Goal: Find specific page/section: Find specific page/section

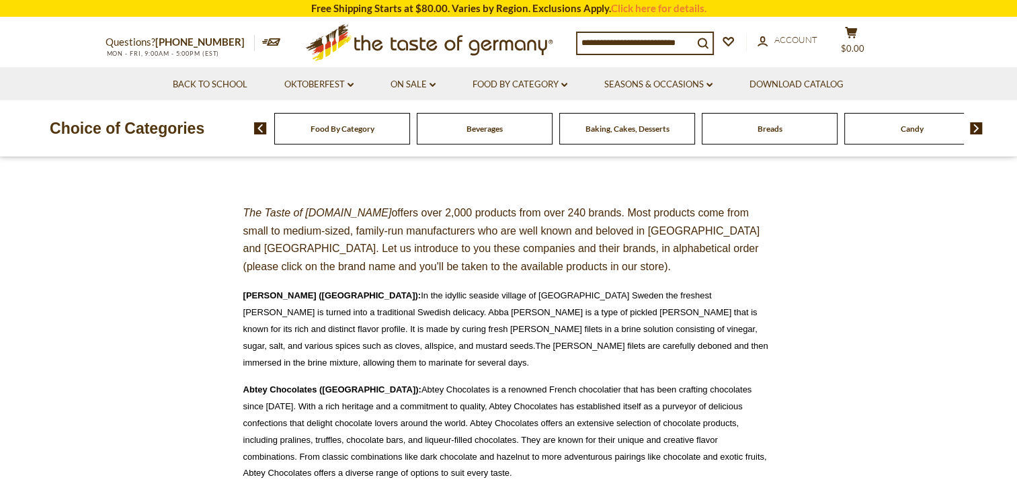
click at [312, 126] on span "Food By Category" at bounding box center [342, 129] width 64 height 10
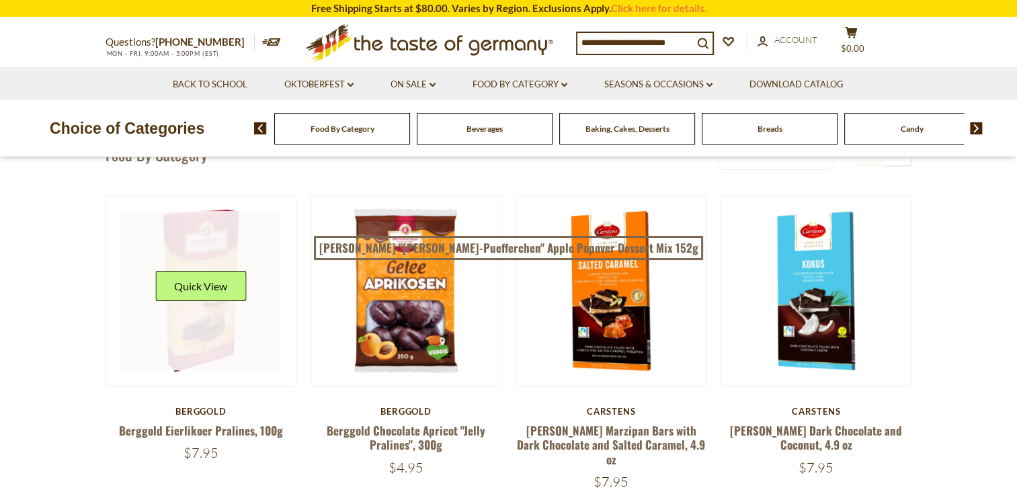
scroll to position [134, 0]
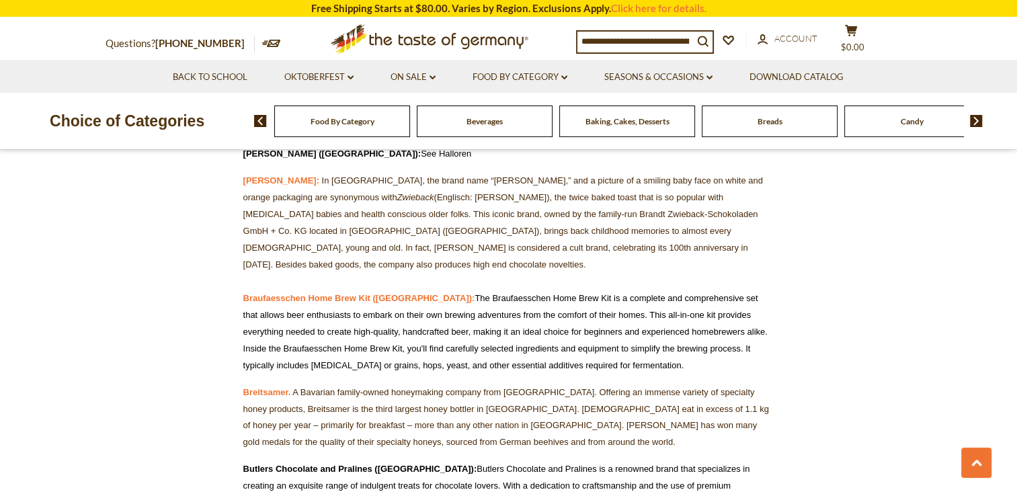
scroll to position [2569, 0]
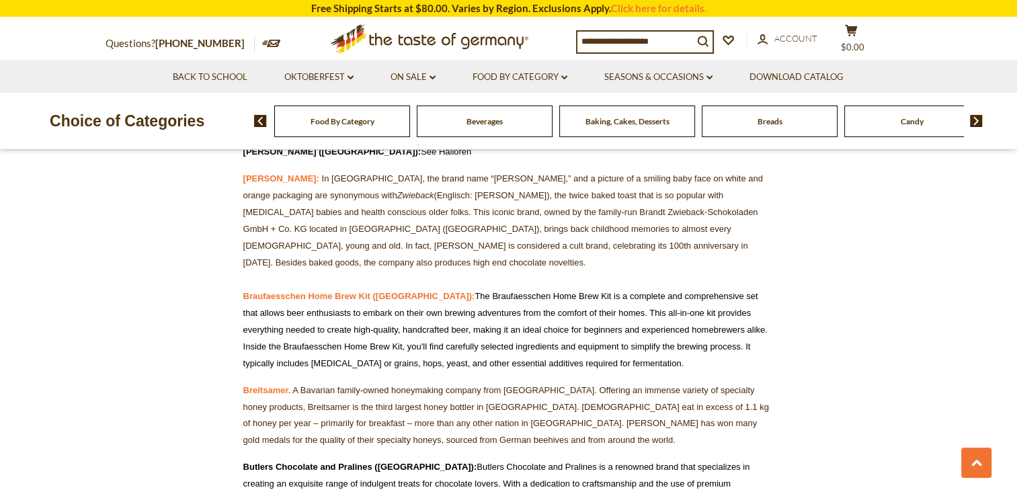
click at [357, 135] on div "Food By Category" at bounding box center [342, 121] width 136 height 32
click at [410, 117] on div "Candy" at bounding box center [342, 121] width 136 height 32
click at [410, 125] on div "Candy" at bounding box center [342, 121] width 136 height 32
click at [410, 133] on div "Candy" at bounding box center [342, 121] width 136 height 32
click at [979, 126] on img at bounding box center [976, 121] width 13 height 12
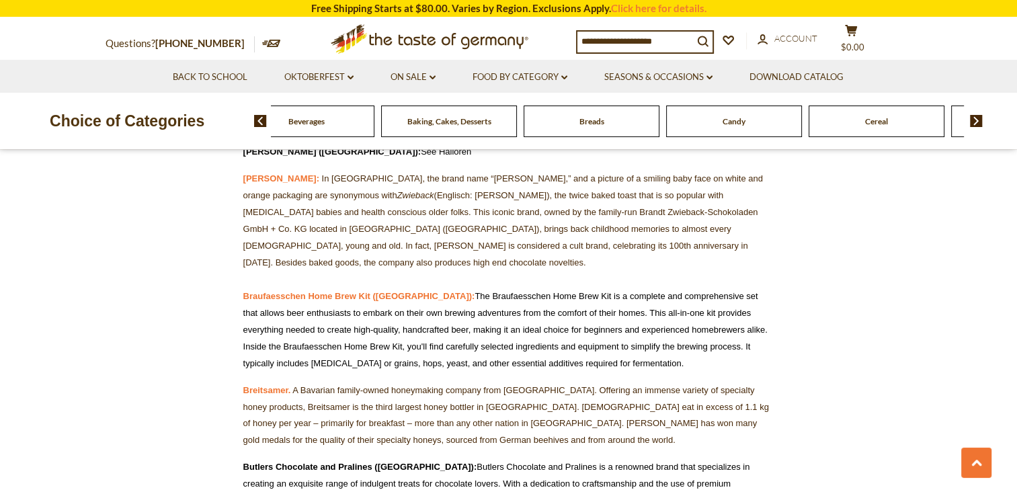
click at [232, 128] on div "Candy" at bounding box center [164, 121] width 136 height 32
